Goal: Task Accomplishment & Management: Manage account settings

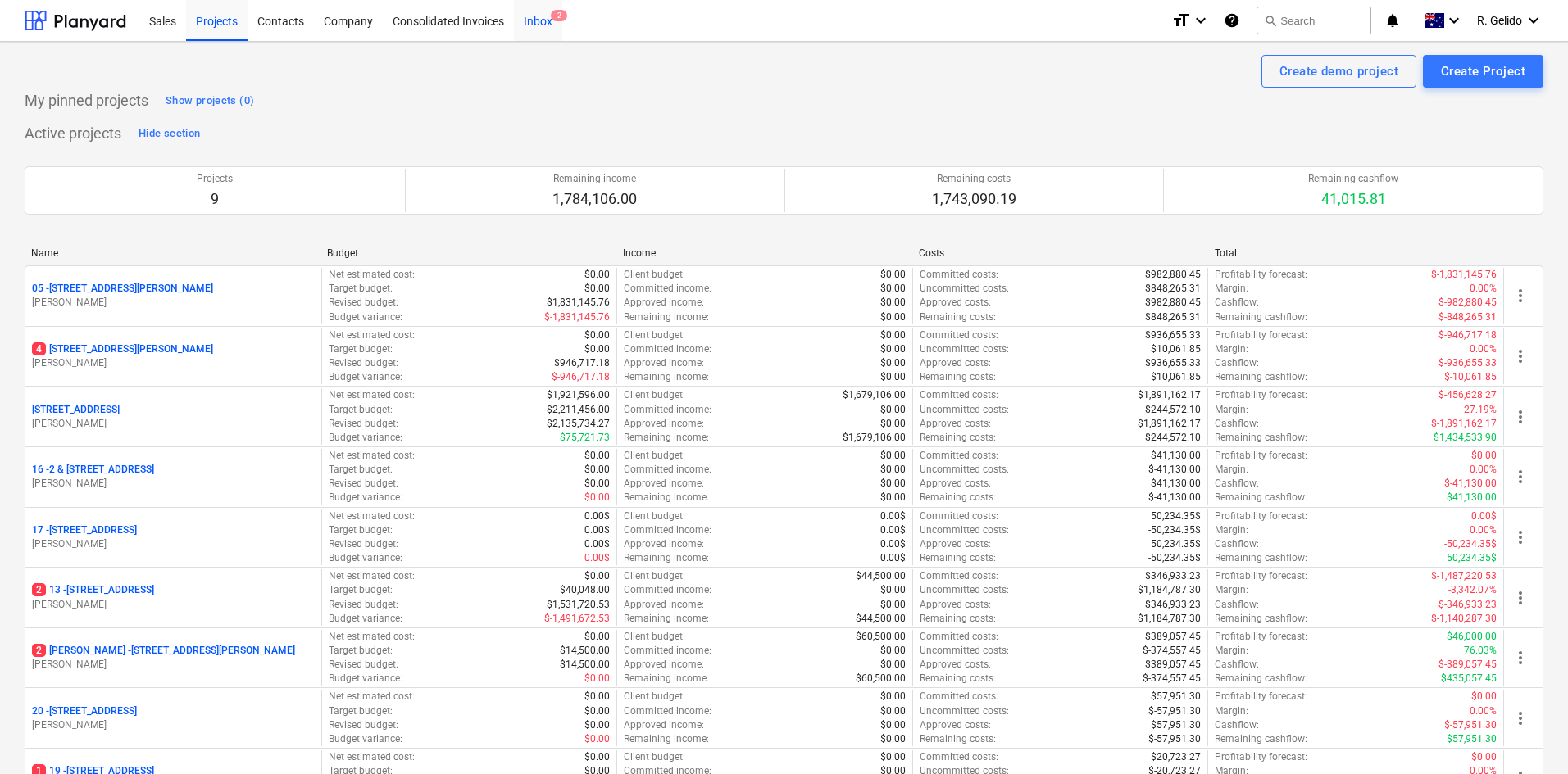
click at [523, 30] on div "Inbox 2" at bounding box center [538, 20] width 48 height 42
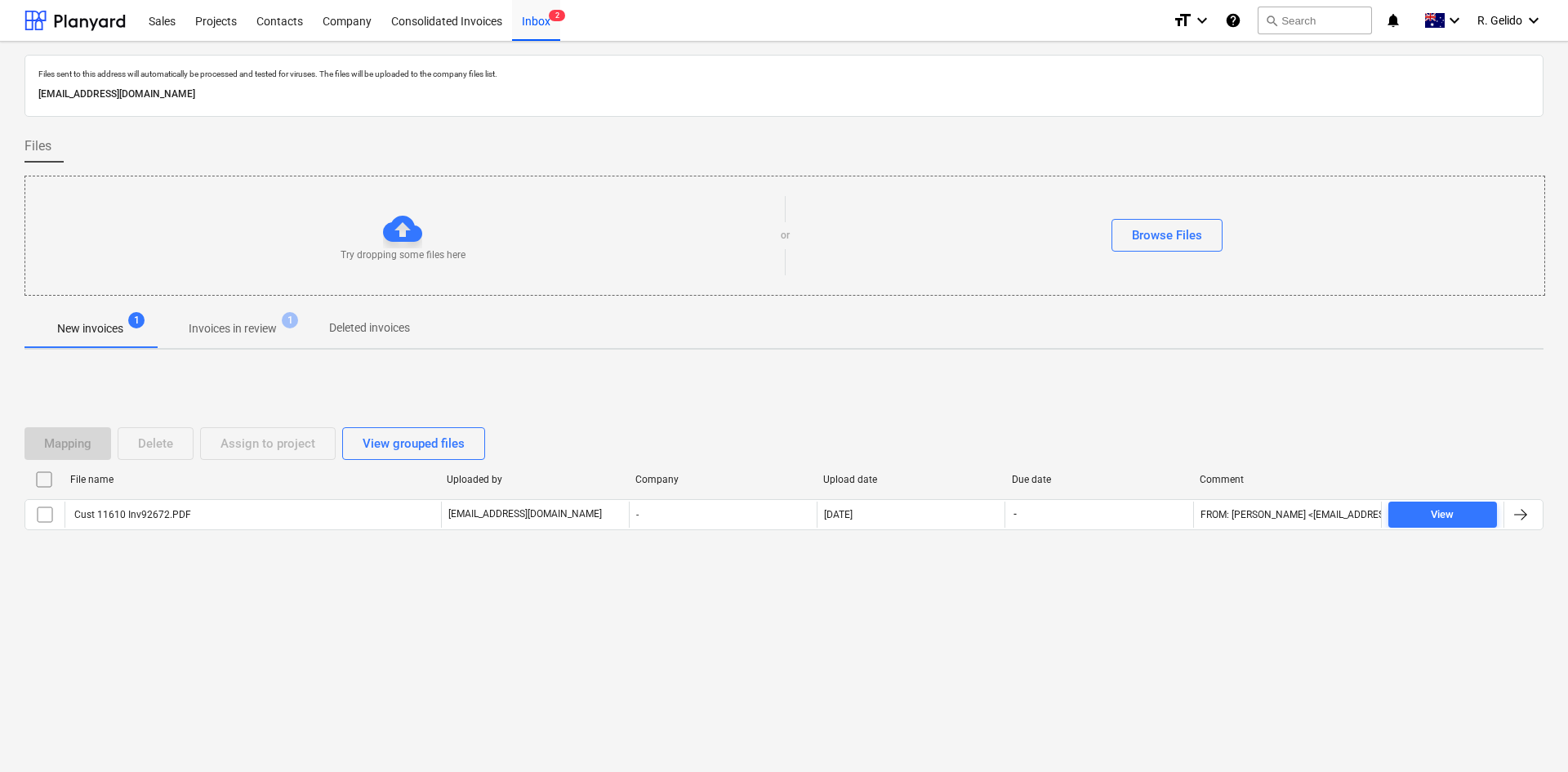
click at [211, 96] on p "[EMAIL_ADDRESS][DOMAIN_NAME]" at bounding box center [783, 94] width 1491 height 17
copy p "[EMAIL_ADDRESS][DOMAIN_NAME]"
click at [259, 333] on p "Invoices in review" at bounding box center [233, 328] width 88 height 17
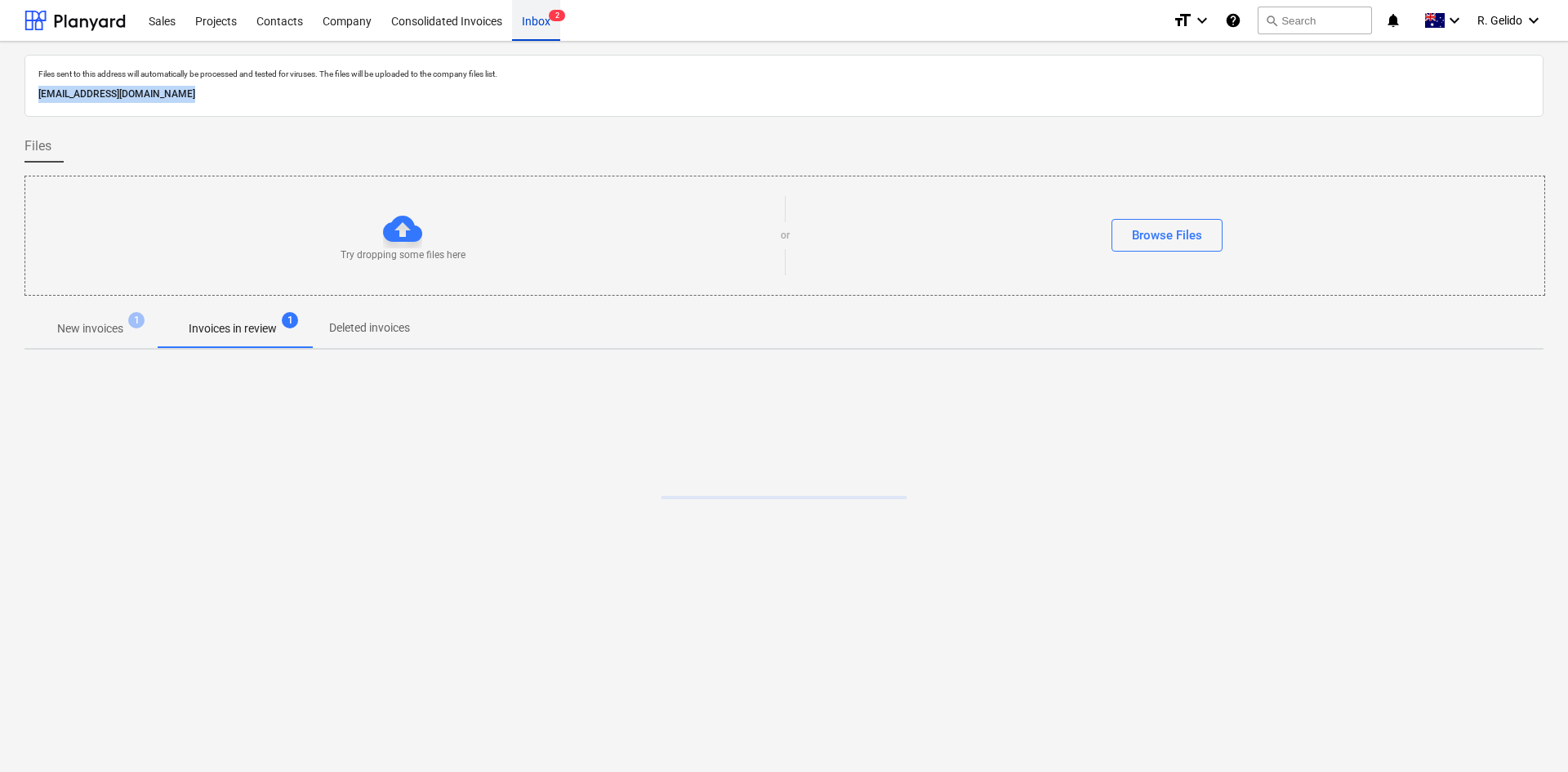
click at [545, 17] on div "Inbox 2" at bounding box center [536, 20] width 48 height 41
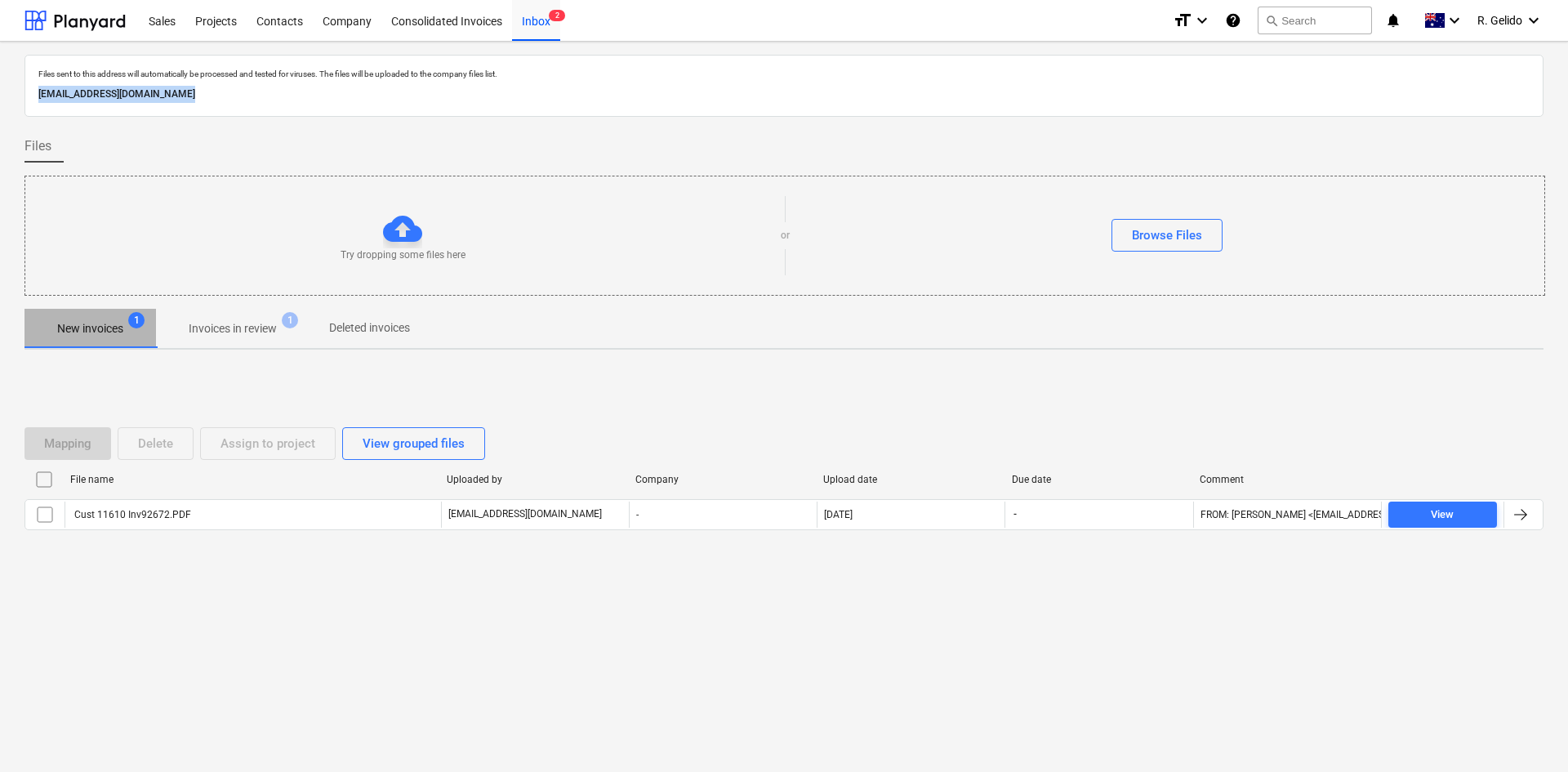
click at [97, 331] on p "New invoices" at bounding box center [90, 328] width 66 height 17
click at [546, 15] on div "Inbox 2" at bounding box center [536, 20] width 48 height 41
click at [225, 20] on div "Projects" at bounding box center [216, 20] width 61 height 41
